Goal: Information Seeking & Learning: Learn about a topic

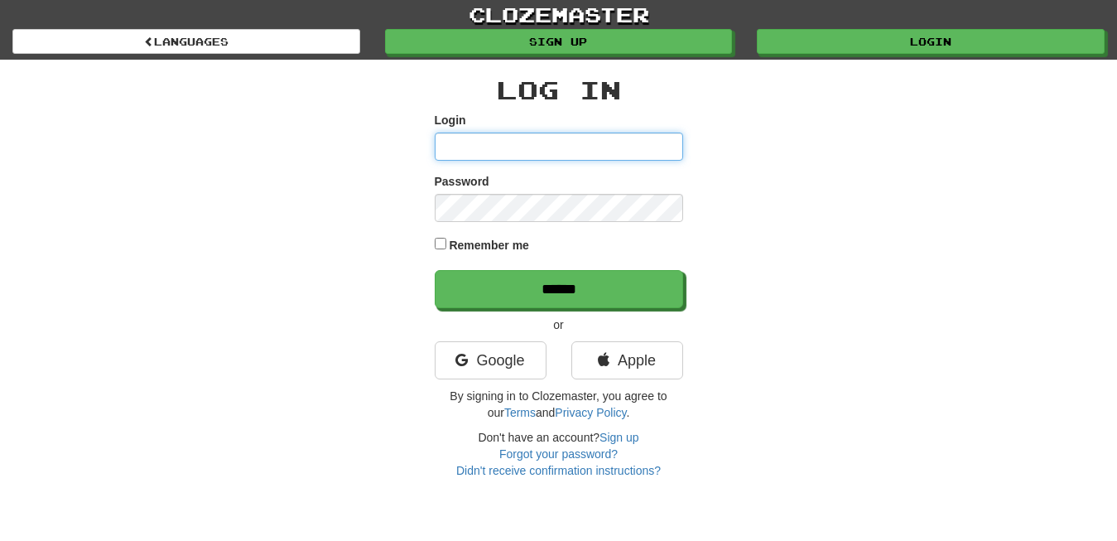
click at [539, 153] on input "Login" at bounding box center [559, 146] width 248 height 28
type input "**********"
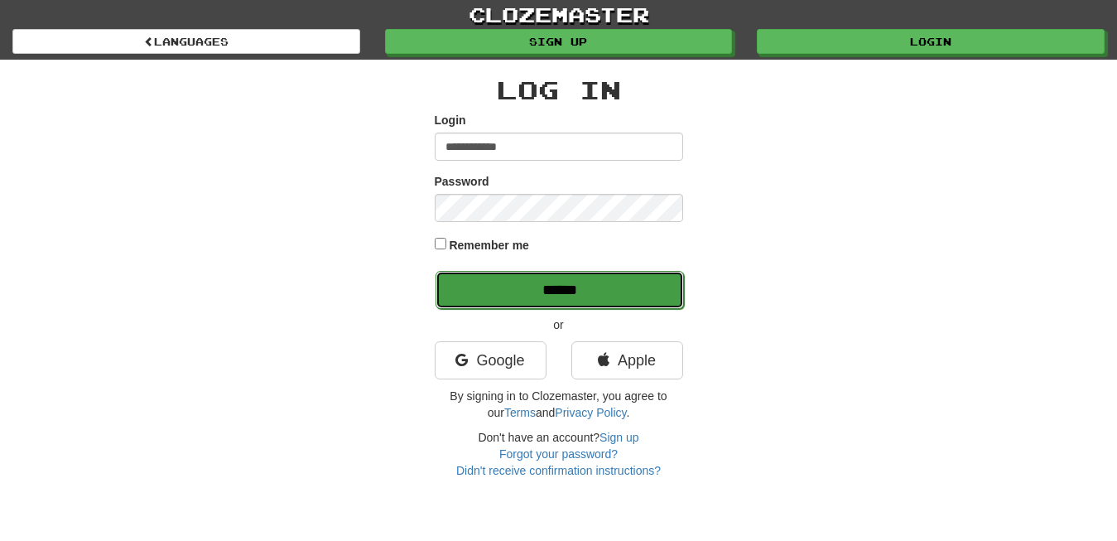
click at [621, 289] on input "******" at bounding box center [560, 290] width 248 height 38
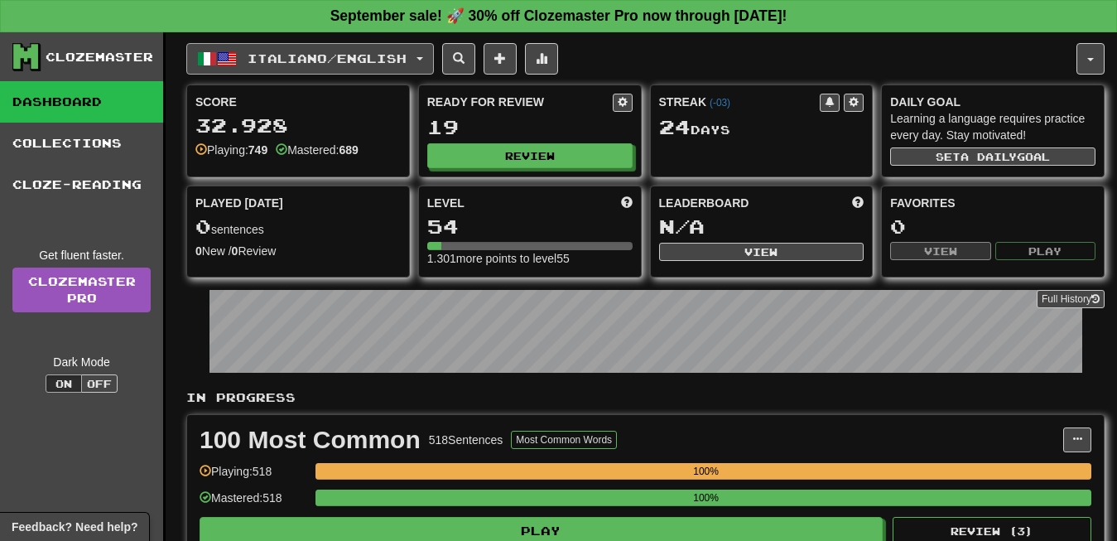
click at [434, 60] on button "Italiano / English" at bounding box center [310, 58] width 248 height 31
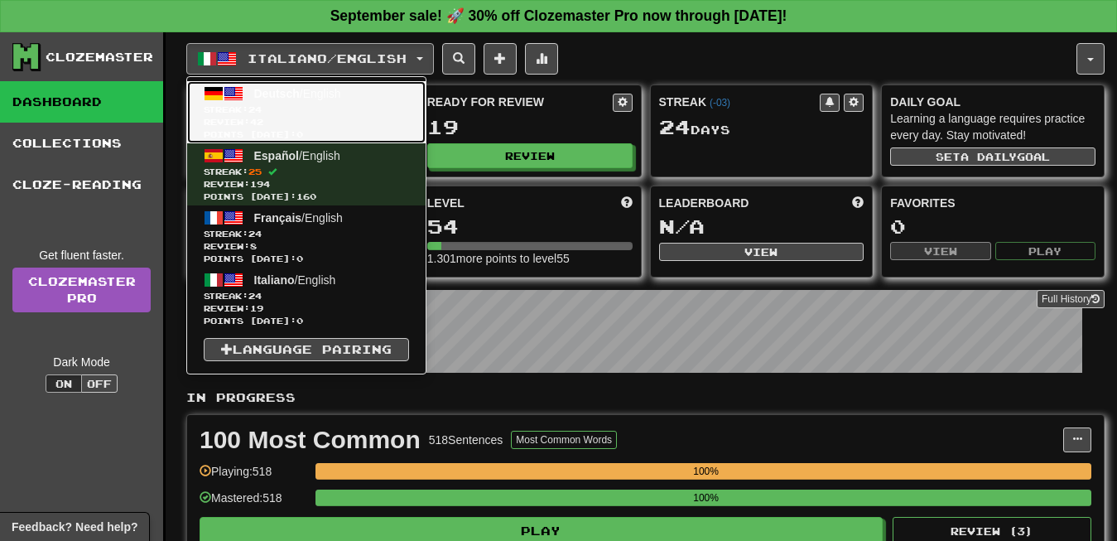
click at [281, 117] on link "Deutsch / English Streak: 24 Review: 42 Points today: 0" at bounding box center [306, 112] width 238 height 62
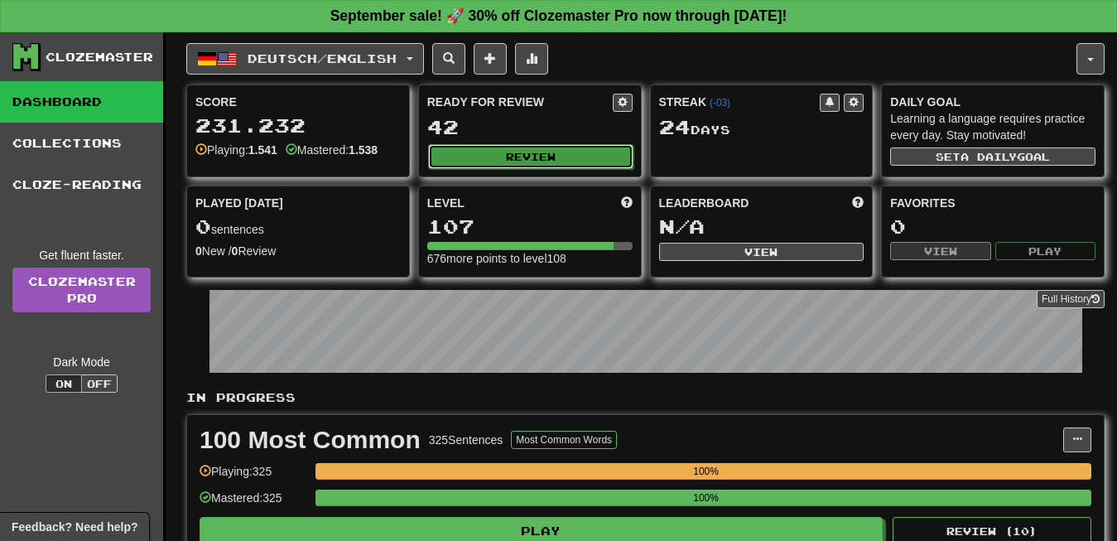
click at [557, 148] on button "Review" at bounding box center [530, 156] width 205 height 25
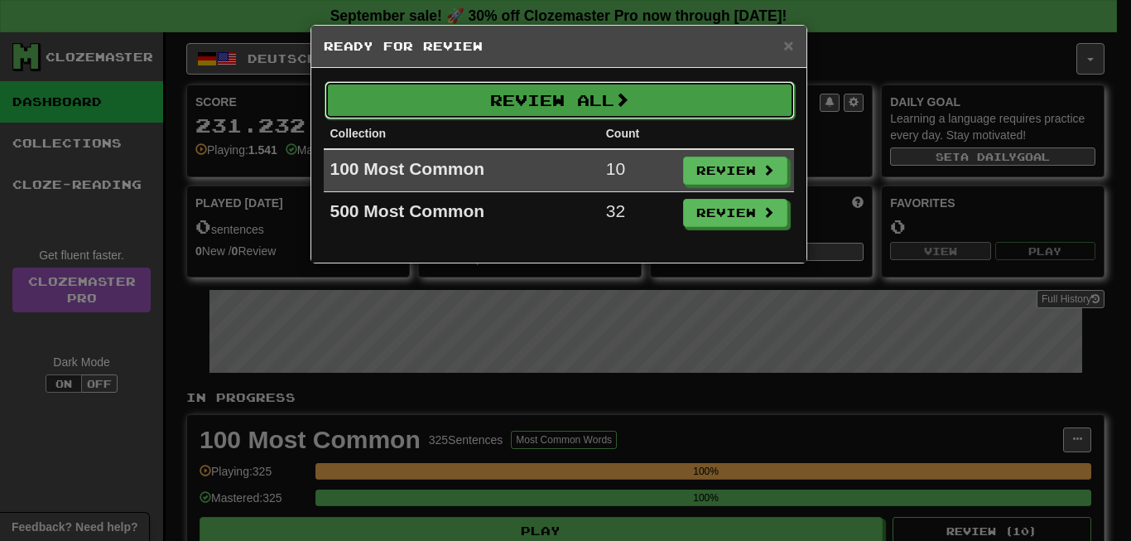
click at [637, 96] on button "Review All" at bounding box center [560, 100] width 470 height 38
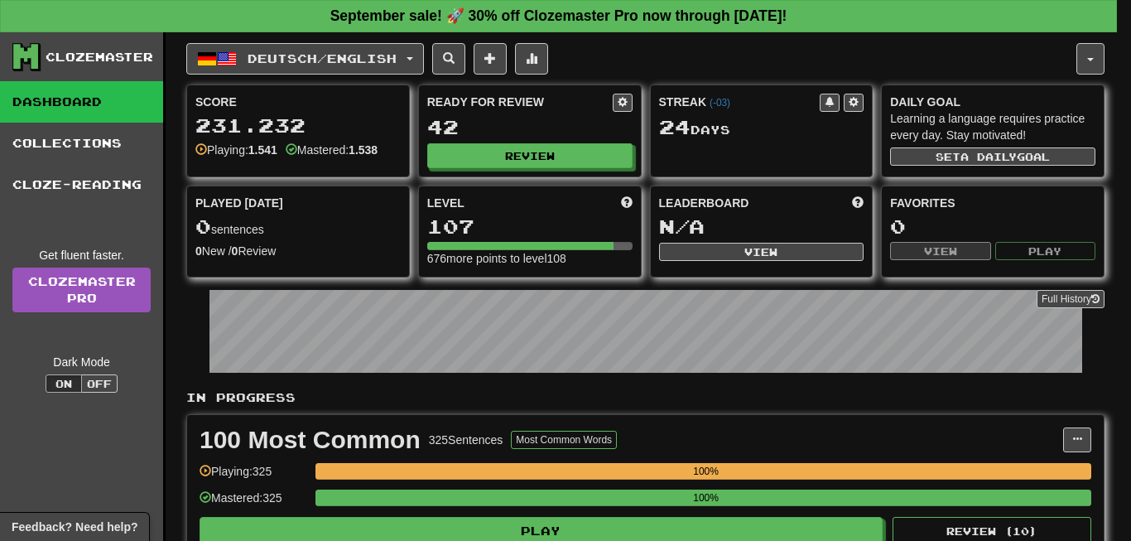
select select "**"
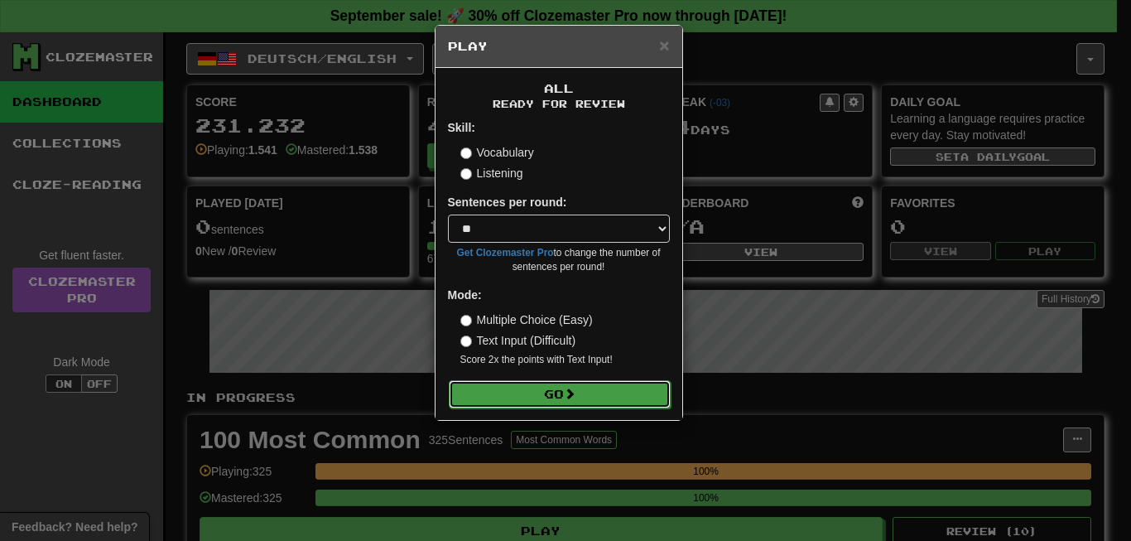
click at [592, 402] on button "Go" at bounding box center [560, 394] width 222 height 28
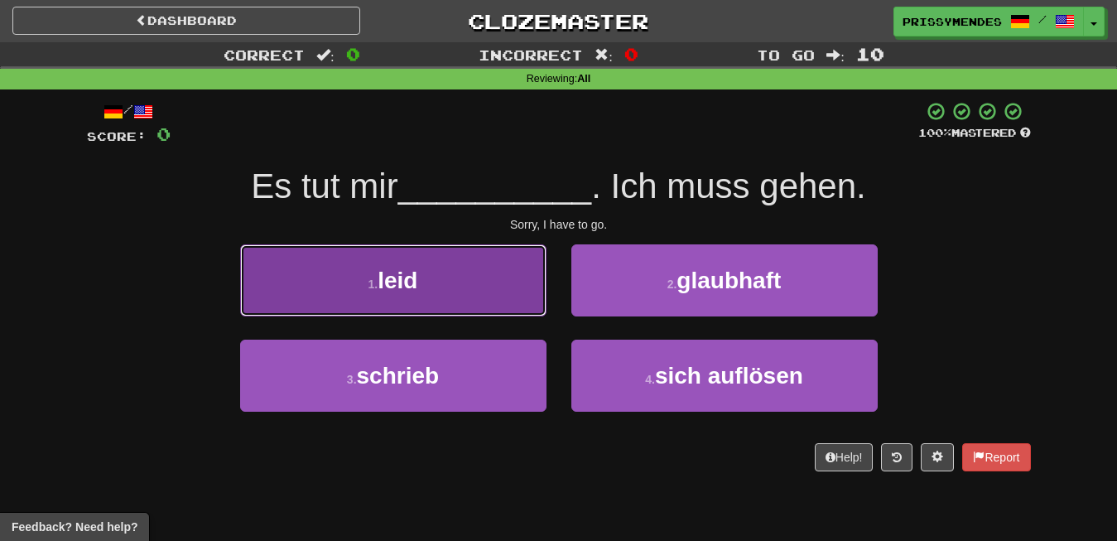
click at [397, 303] on button "1 . leid" at bounding box center [393, 280] width 306 height 72
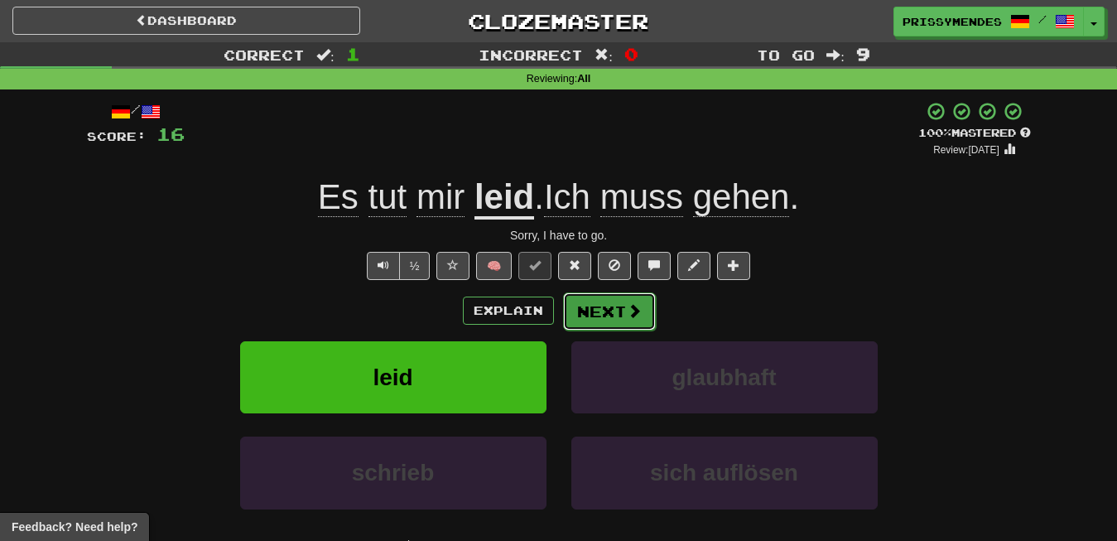
click at [624, 308] on button "Next" at bounding box center [609, 311] width 93 height 38
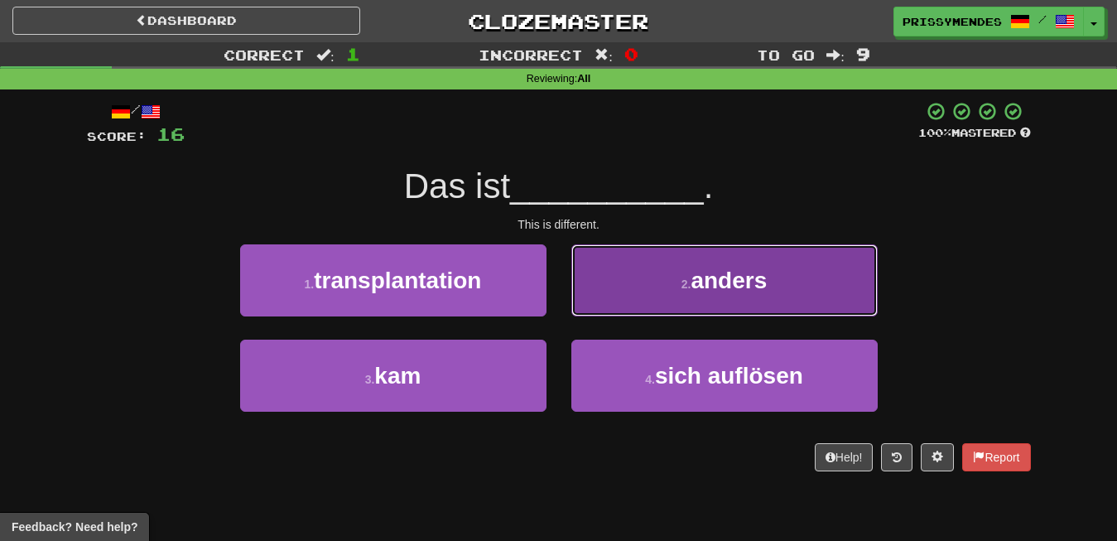
click at [652, 291] on button "2 . anders" at bounding box center [724, 280] width 306 height 72
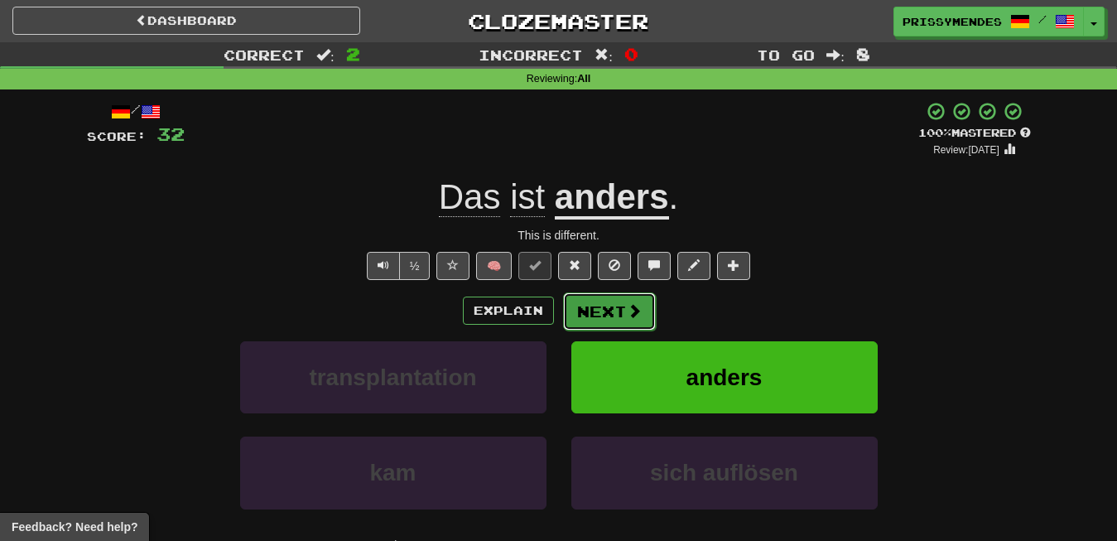
click at [608, 304] on button "Next" at bounding box center [609, 311] width 93 height 38
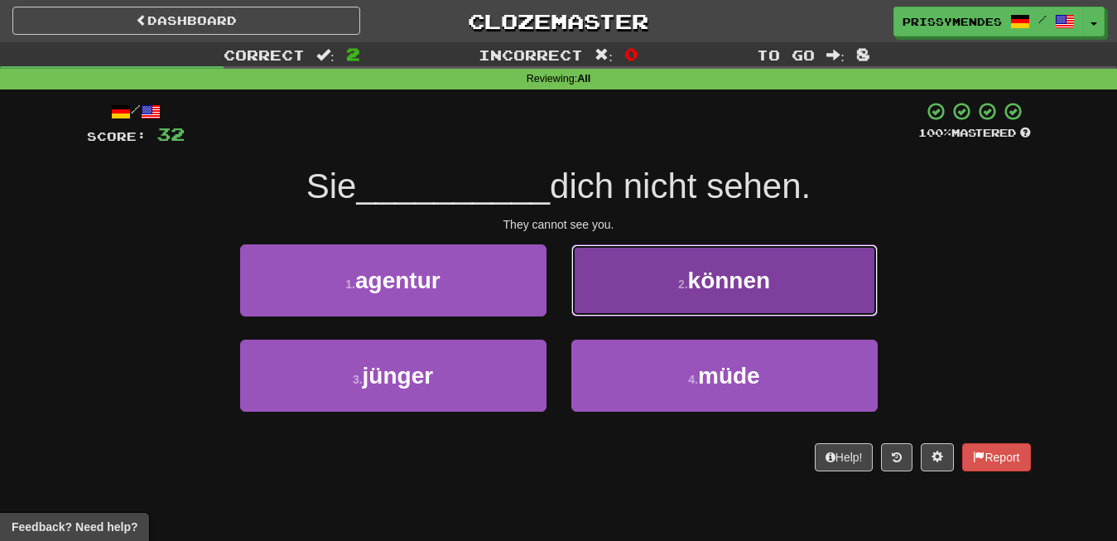
click at [704, 288] on span "können" at bounding box center [729, 280] width 83 height 26
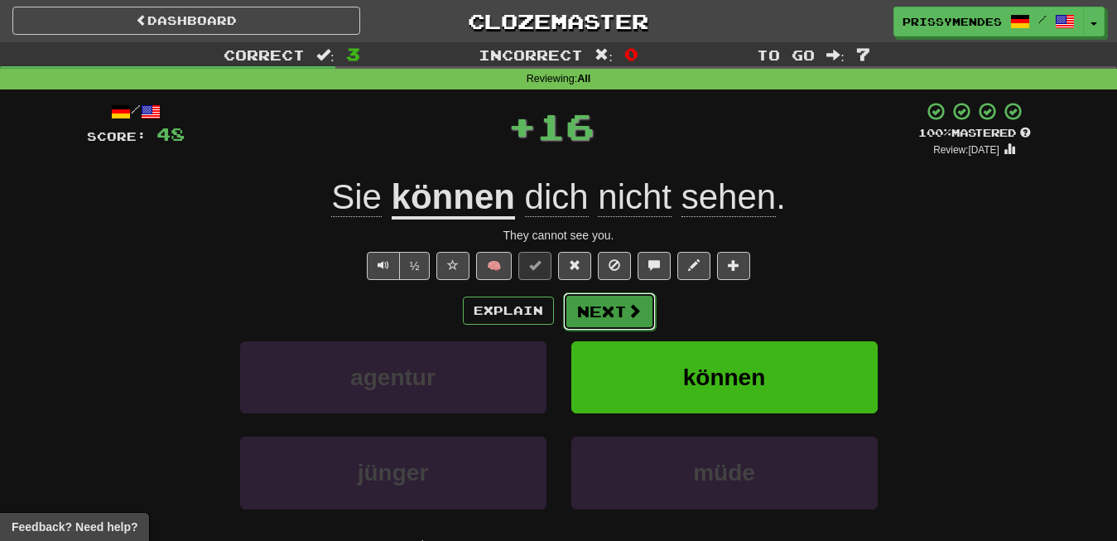
click at [628, 317] on span at bounding box center [634, 310] width 15 height 15
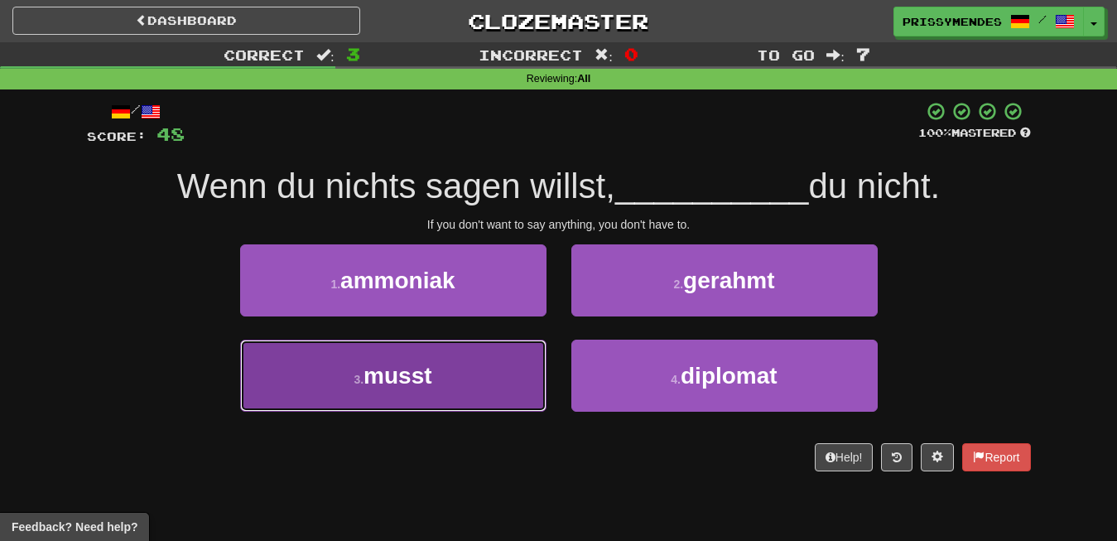
click at [401, 391] on button "3 . musst" at bounding box center [393, 375] width 306 height 72
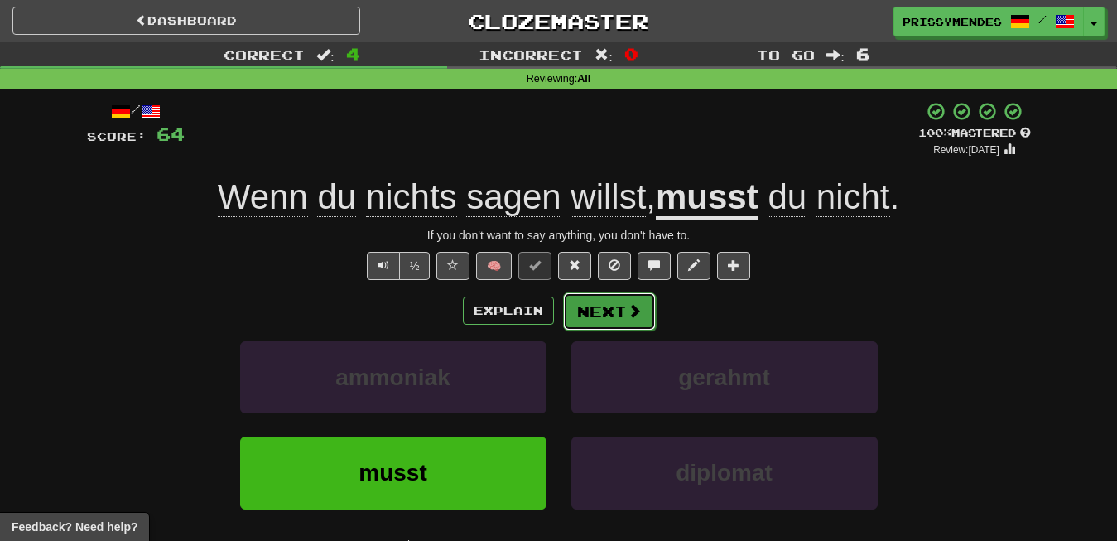
click at [607, 299] on button "Next" at bounding box center [609, 311] width 93 height 38
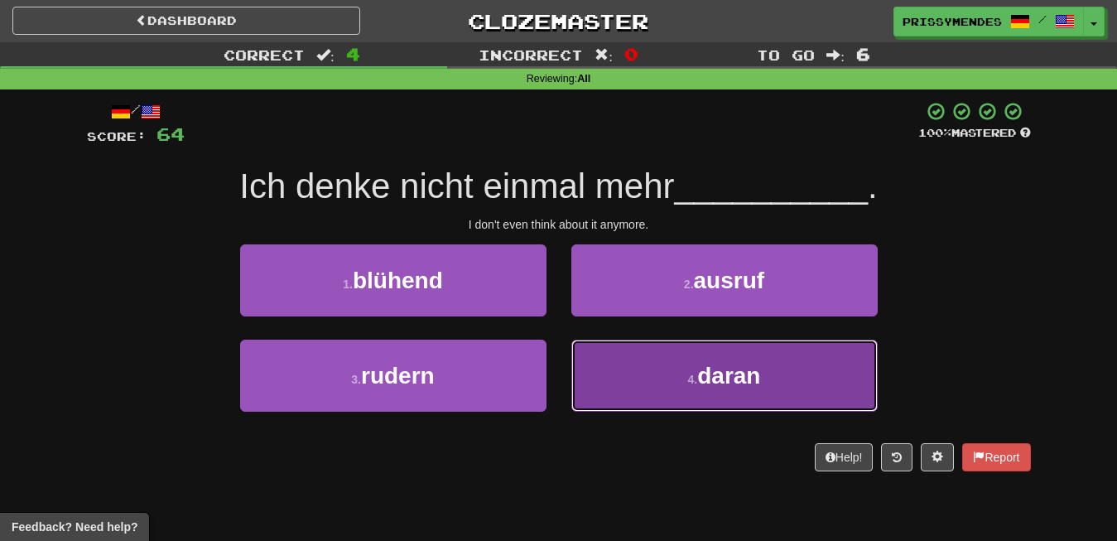
click at [676, 389] on button "4 . daran" at bounding box center [724, 375] width 306 height 72
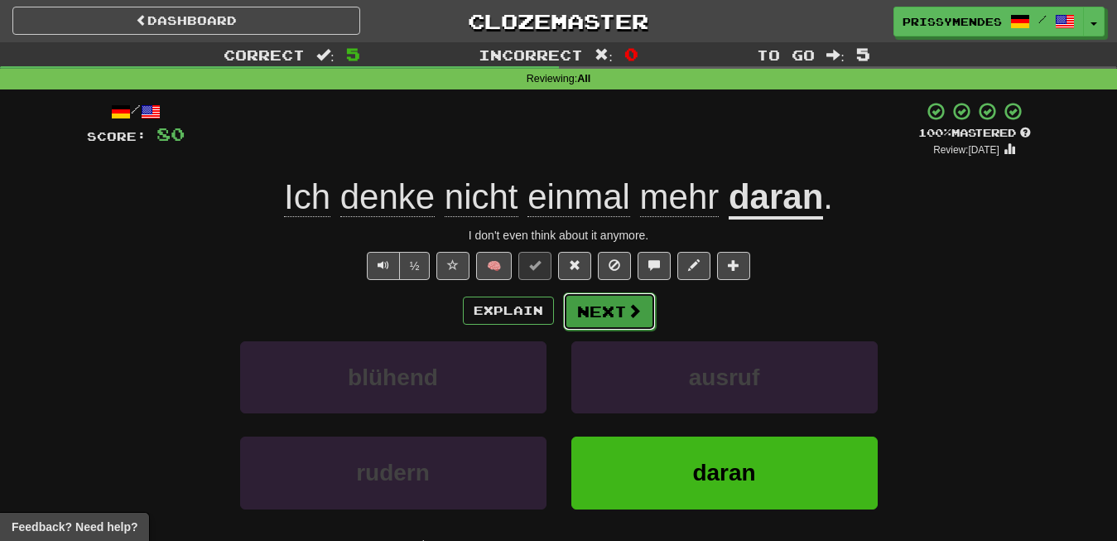
click at [617, 302] on button "Next" at bounding box center [609, 311] width 93 height 38
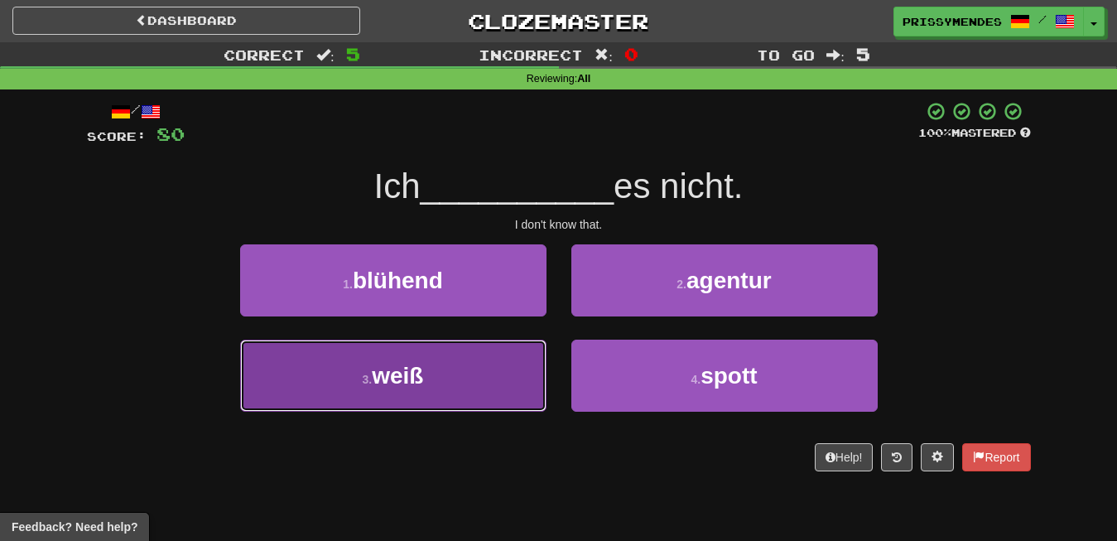
click at [456, 344] on button "3 . weiß" at bounding box center [393, 375] width 306 height 72
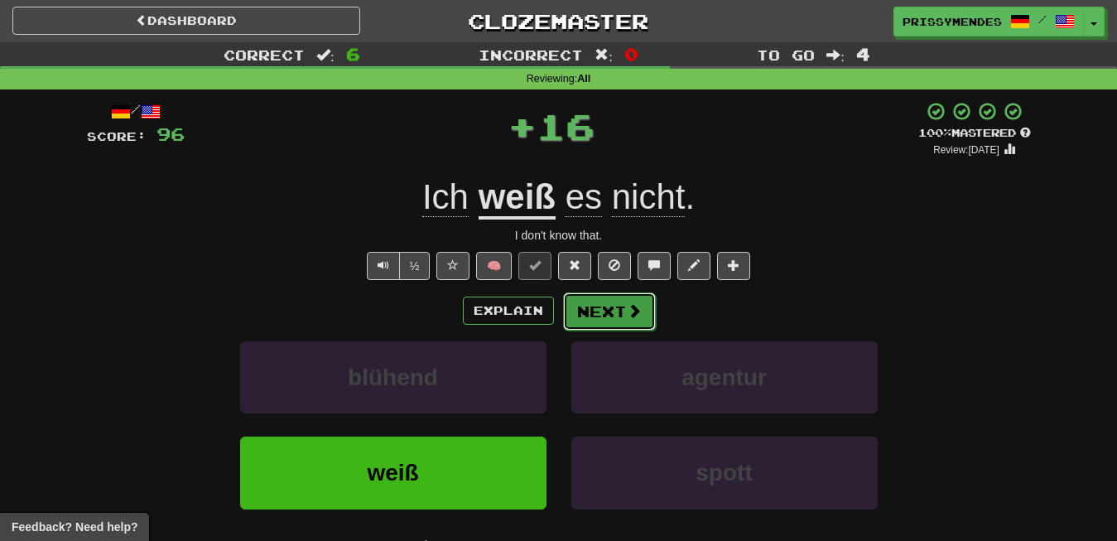
drag, startPoint x: 628, startPoint y: 319, endPoint x: 614, endPoint y: 325, distance: 16.0
click at [614, 325] on button "Next" at bounding box center [609, 311] width 93 height 38
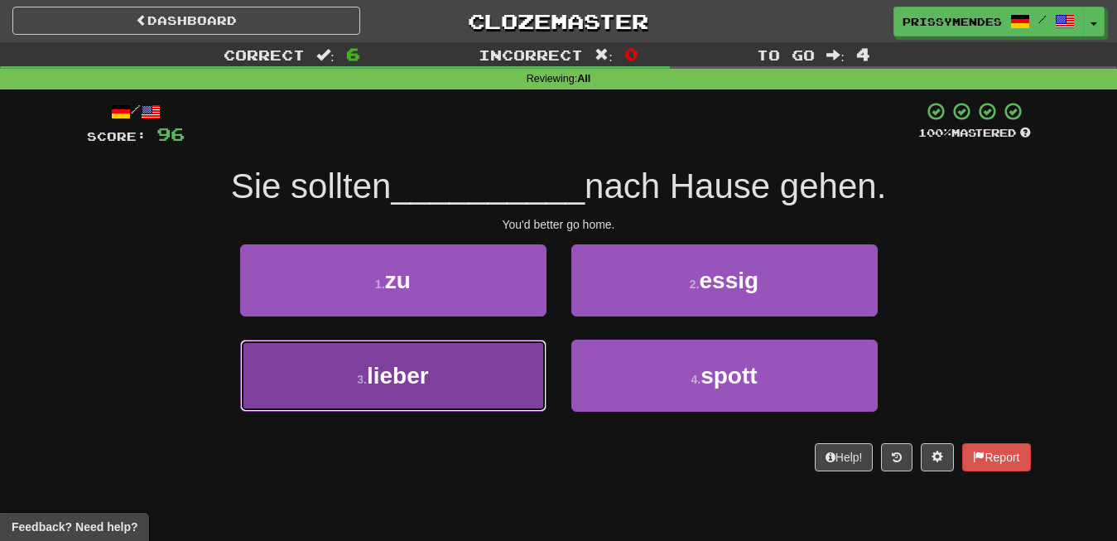
click at [382, 361] on button "3 . lieber" at bounding box center [393, 375] width 306 height 72
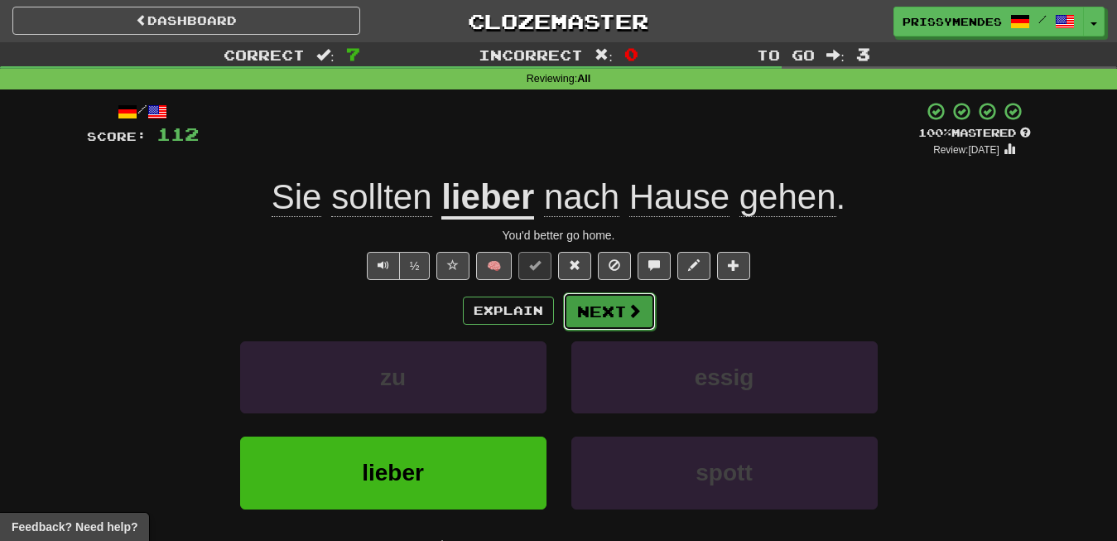
click at [623, 306] on button "Next" at bounding box center [609, 311] width 93 height 38
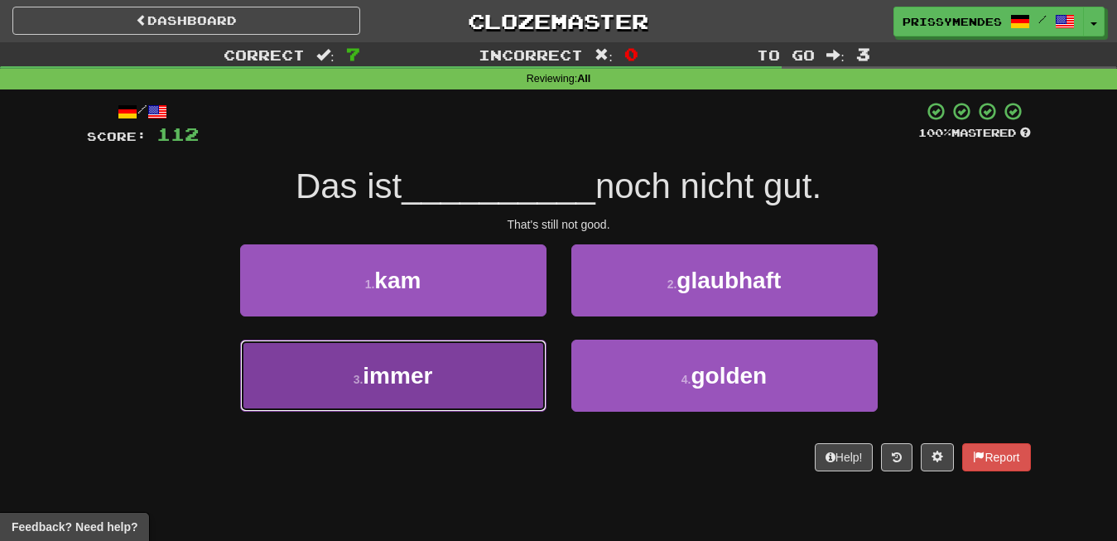
click at [409, 394] on button "3 . immer" at bounding box center [393, 375] width 306 height 72
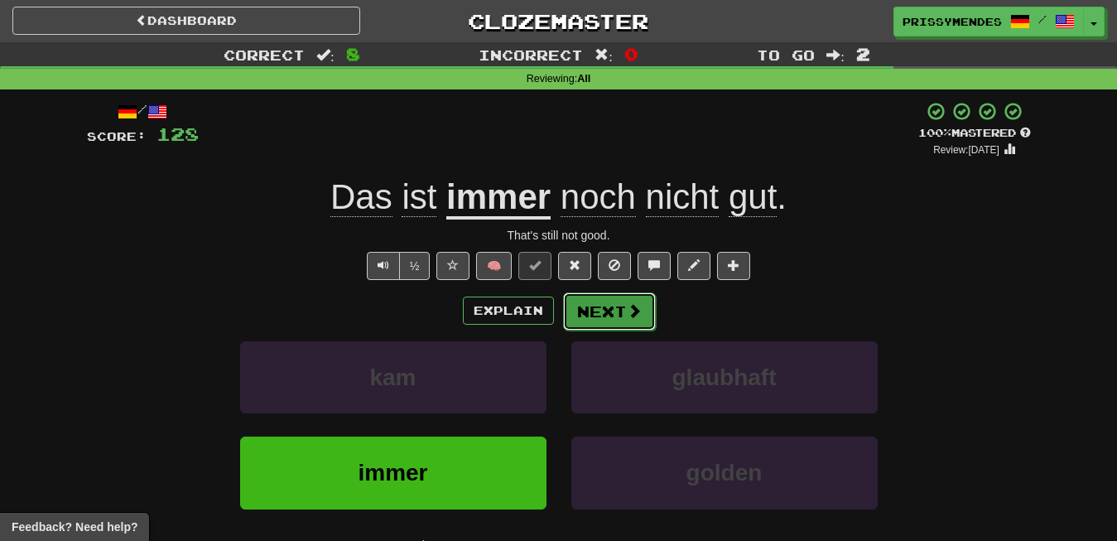
click at [615, 312] on button "Next" at bounding box center [609, 311] width 93 height 38
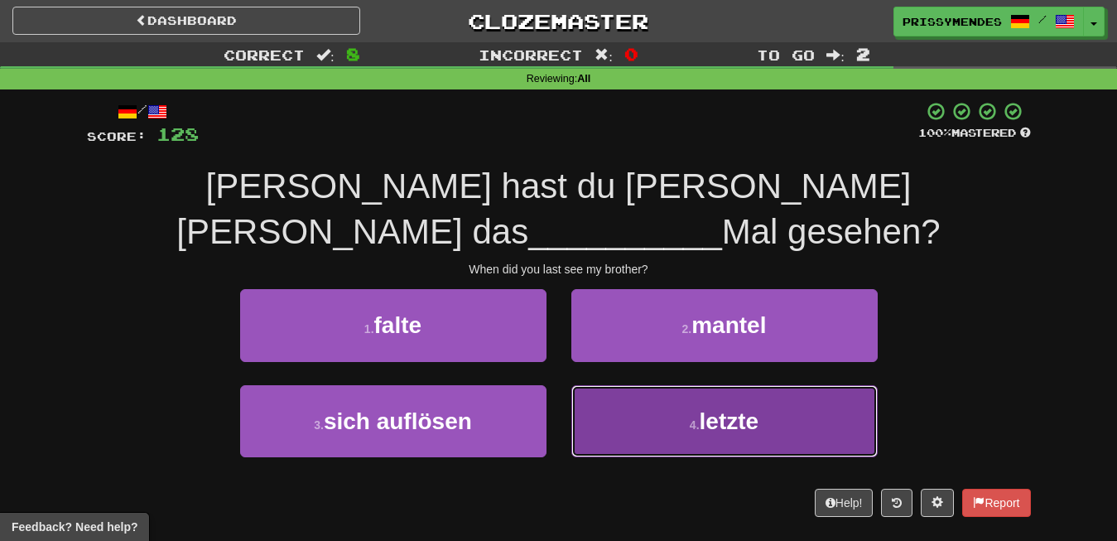
click at [754, 430] on span "letzte" at bounding box center [730, 421] width 60 height 26
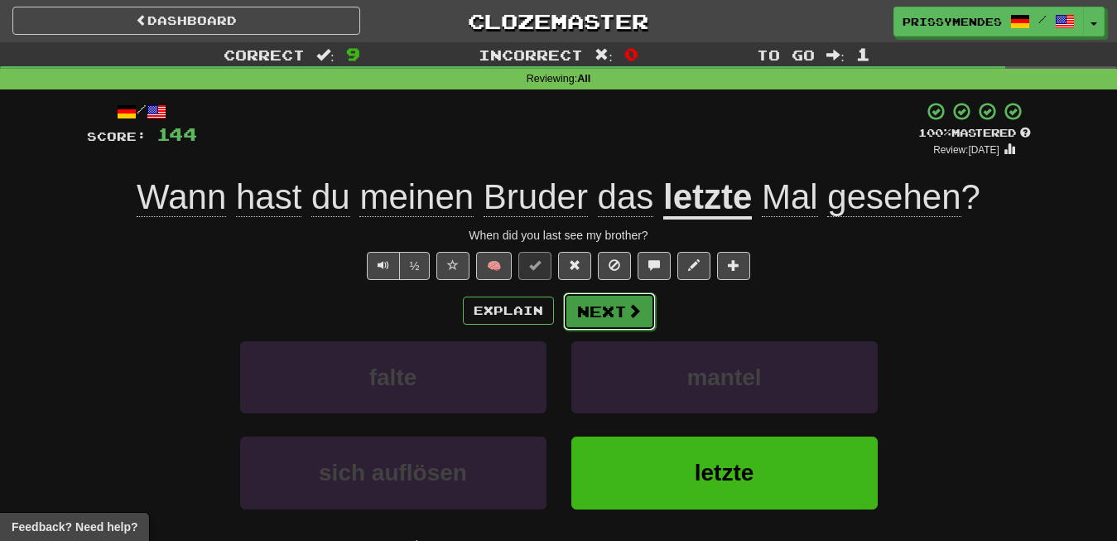
click at [610, 310] on button "Next" at bounding box center [609, 311] width 93 height 38
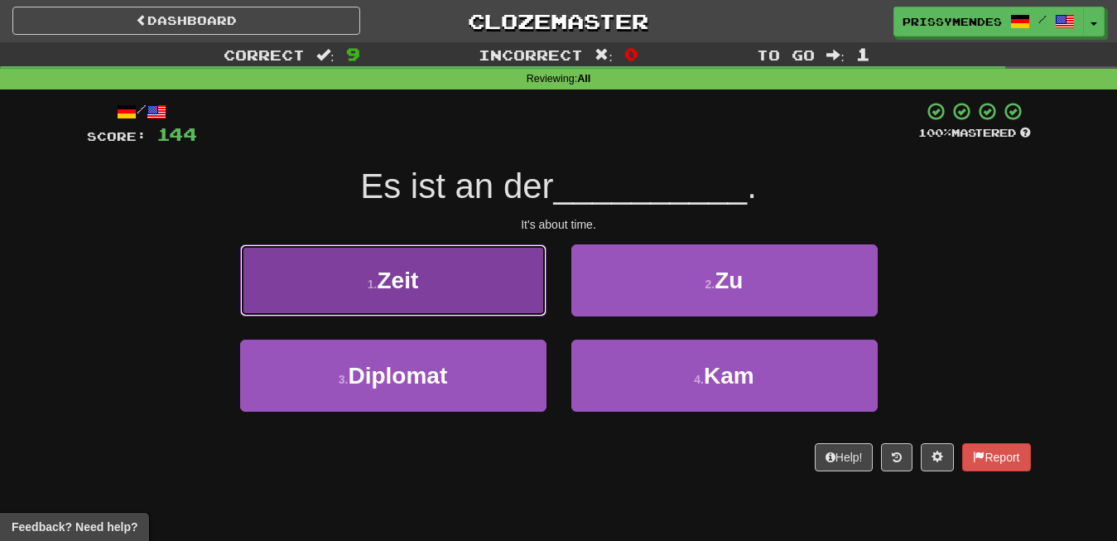
click at [428, 294] on button "1 . Zeit" at bounding box center [393, 280] width 306 height 72
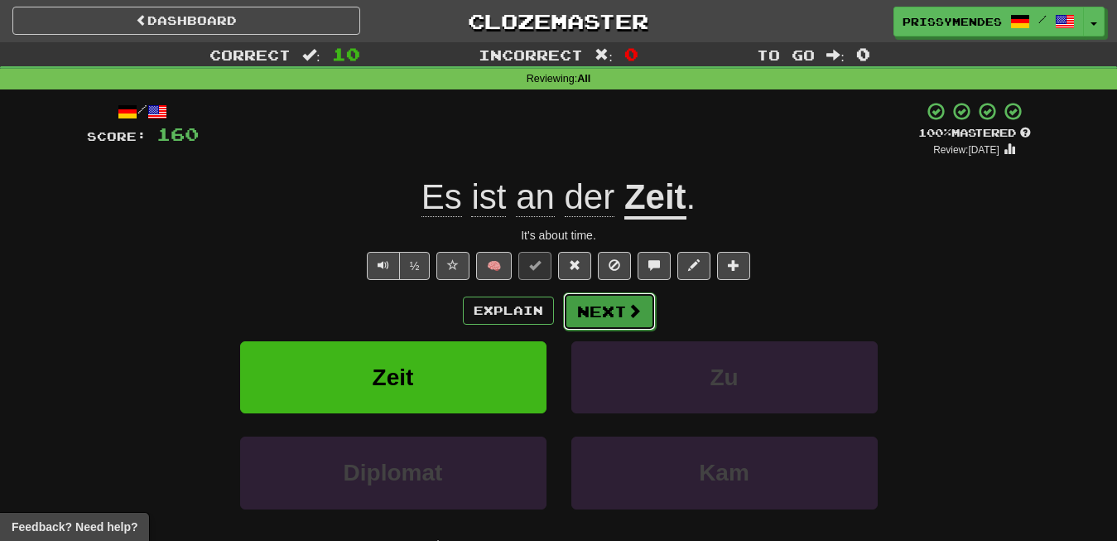
click at [633, 296] on button "Next" at bounding box center [609, 311] width 93 height 38
